Goal: Entertainment & Leisure: Consume media (video, audio)

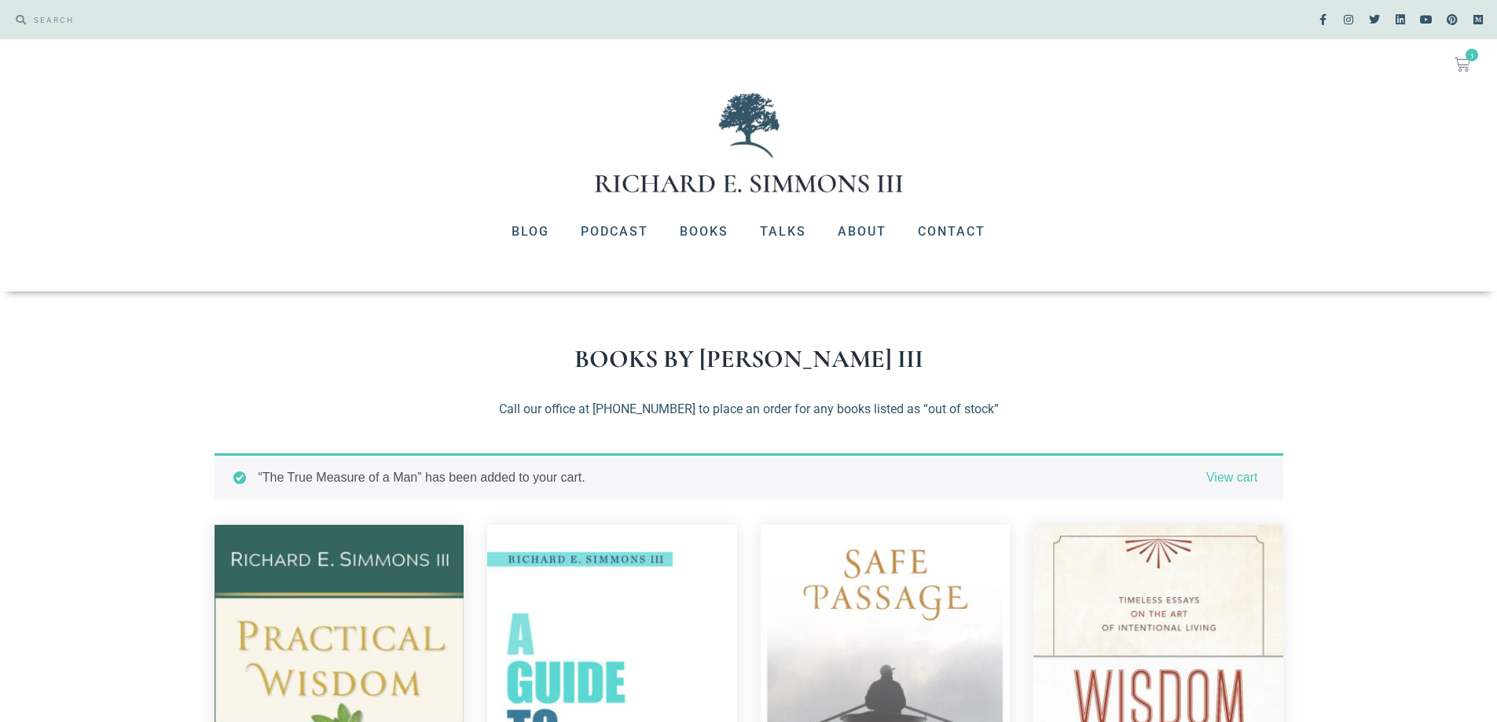
scroll to position [157, 0]
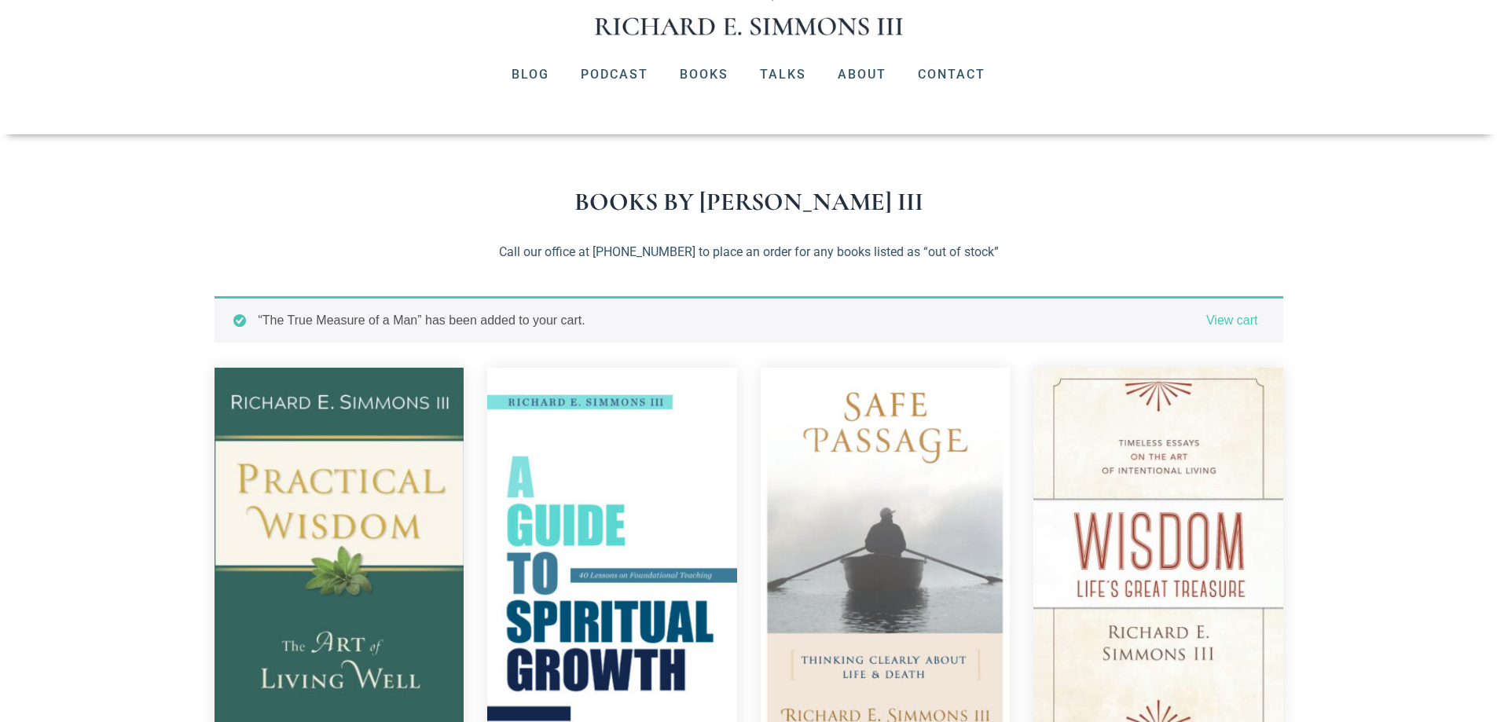
click at [878, 425] on img at bounding box center [886, 558] width 250 height 380
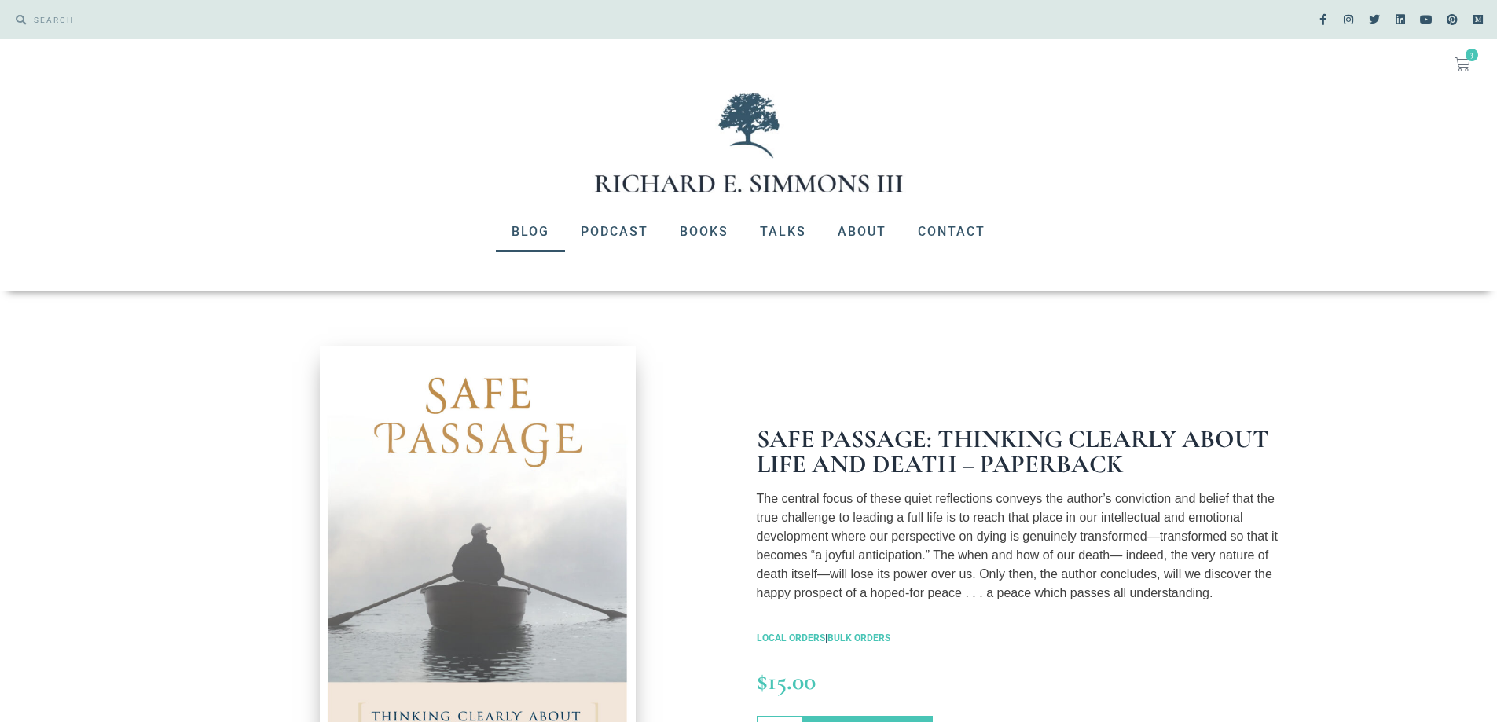
click at [517, 235] on link "Blog" at bounding box center [530, 231] width 69 height 41
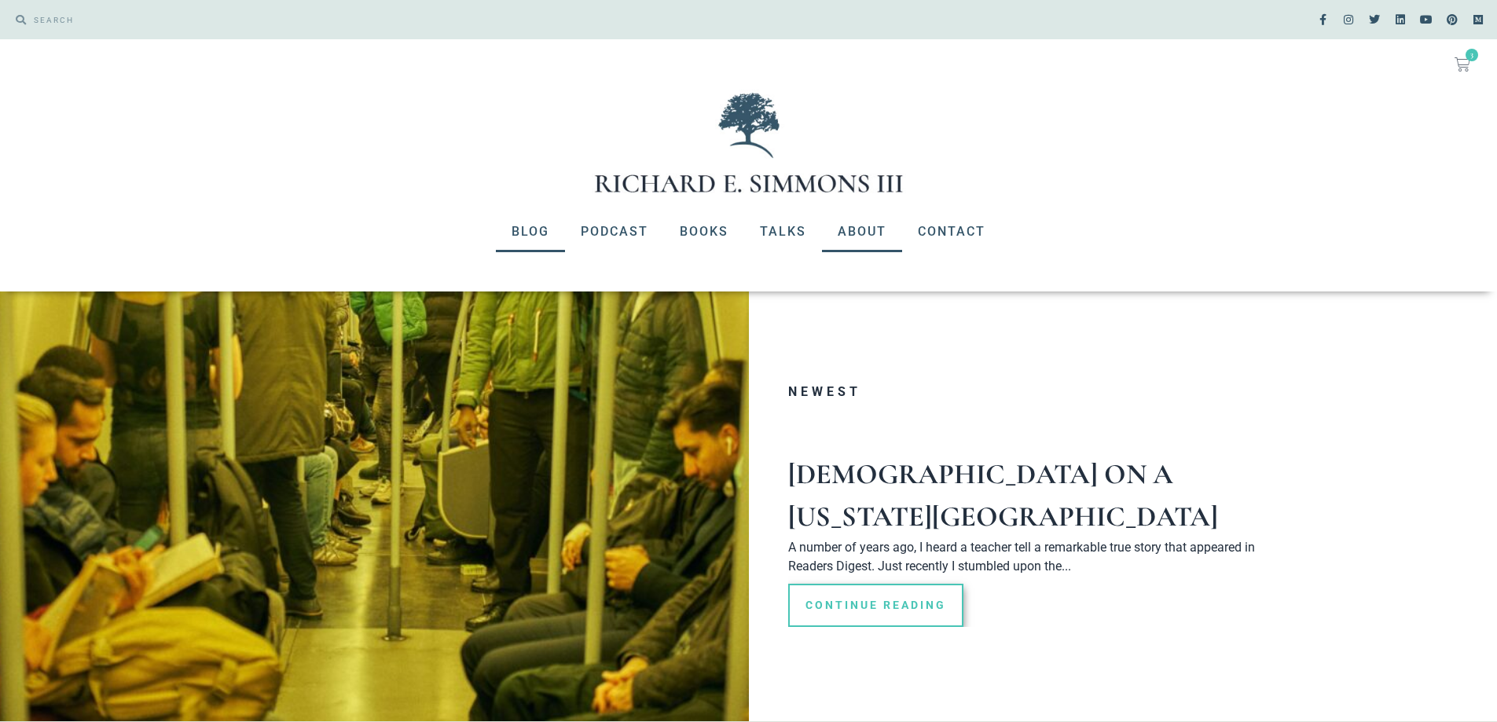
click at [868, 228] on link "About" at bounding box center [862, 231] width 80 height 41
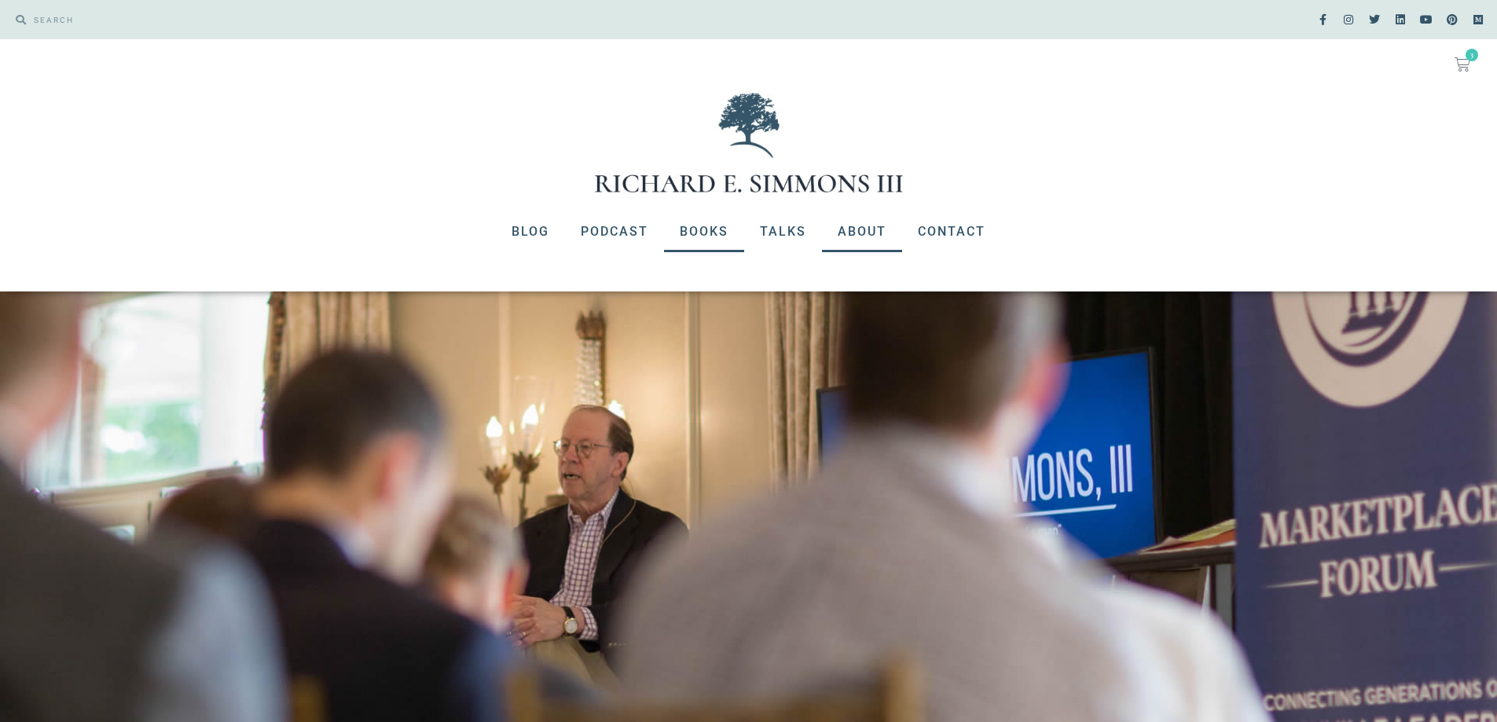
click at [685, 226] on link "Books" at bounding box center [704, 231] width 80 height 41
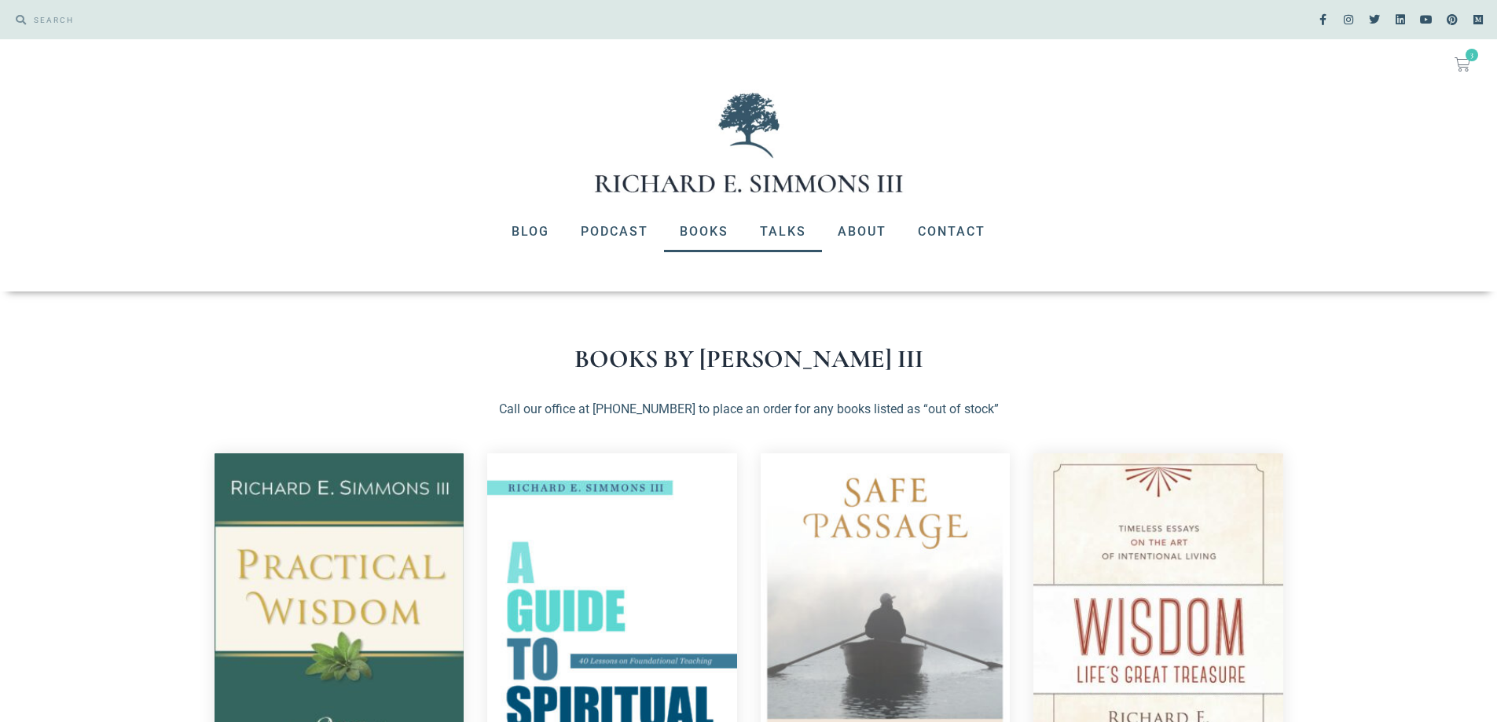
click at [787, 224] on link "Talks" at bounding box center [783, 231] width 78 height 41
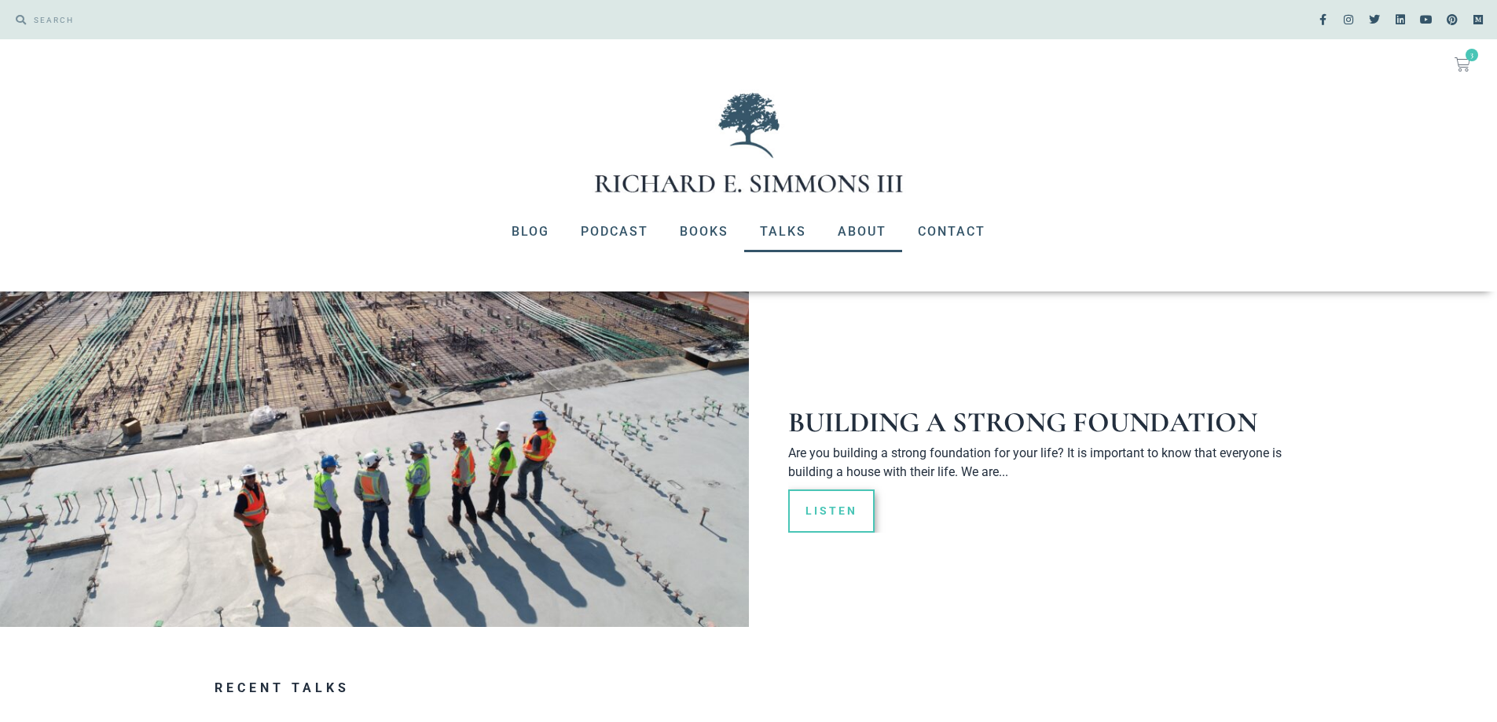
click at [876, 230] on link "About" at bounding box center [862, 231] width 80 height 41
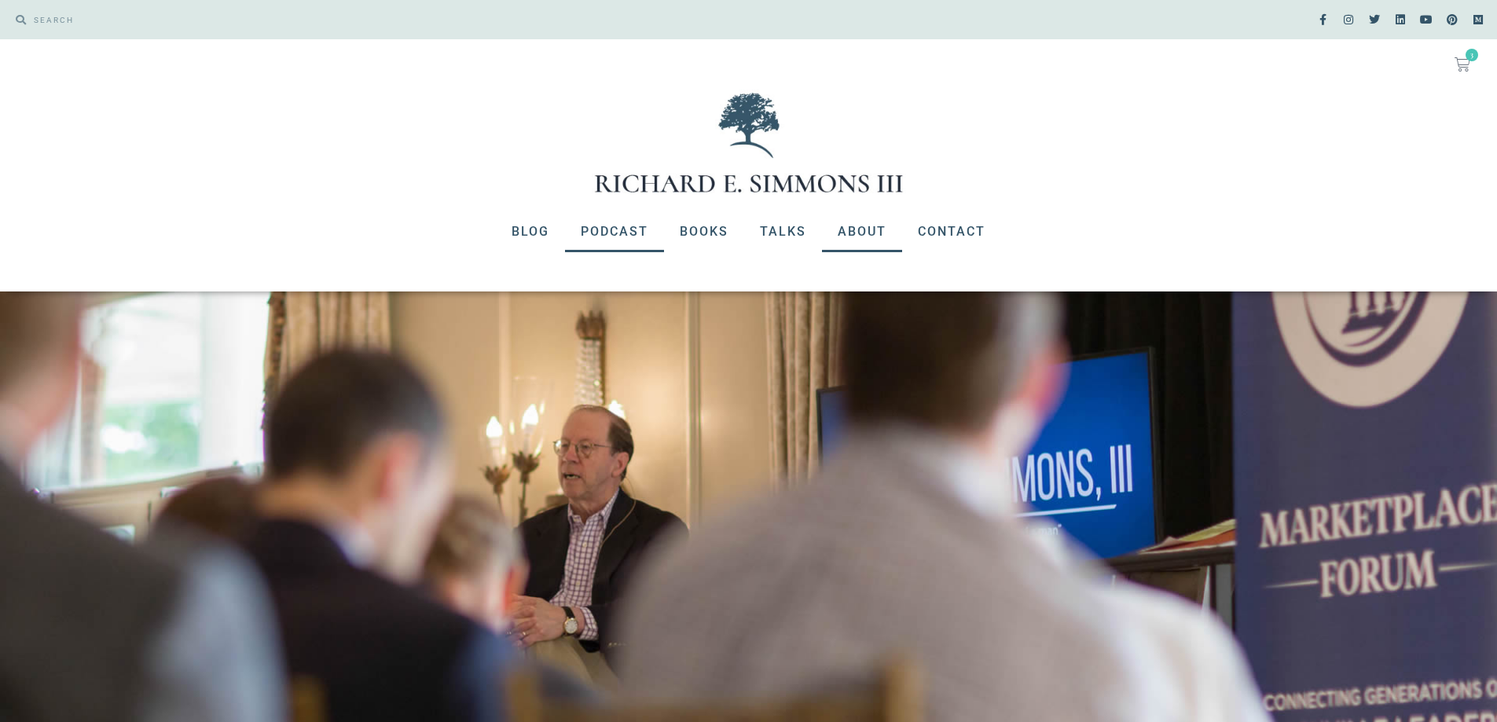
click at [624, 229] on link "Podcast" at bounding box center [614, 231] width 99 height 41
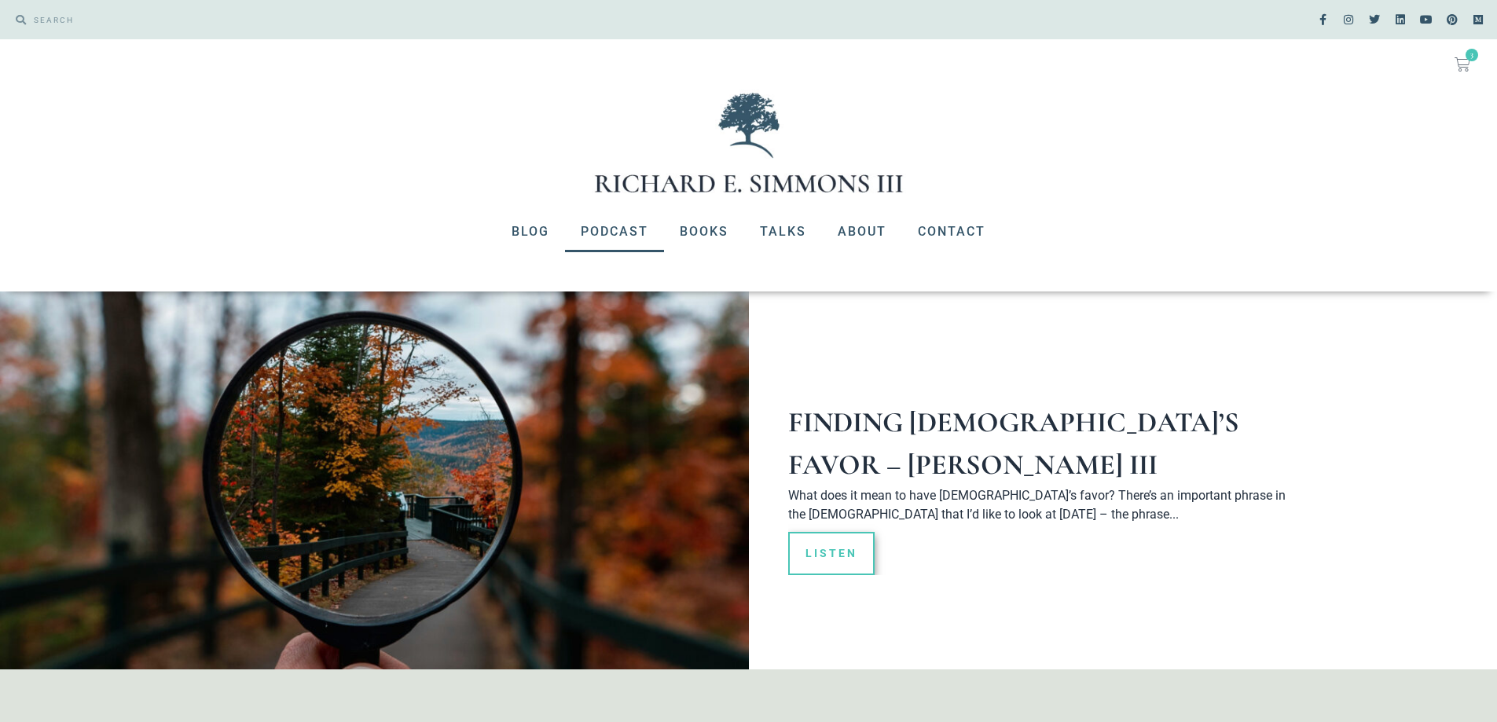
drag, startPoint x: 886, startPoint y: 597, endPoint x: 727, endPoint y: 582, distance: 159.6
click at [768, 605] on section "Finding [DEMOGRAPHIC_DATA]’s Favor – [PERSON_NAME] III What does it mean to hav…" at bounding box center [1020, 481] width 542 height 378
click at [788, 391] on article "Finding [DEMOGRAPHIC_DATA]’s Favor – [PERSON_NAME] III What does it mean to hav…" at bounding box center [1039, 480] width 503 height 189
